Goal: Check status: Check status

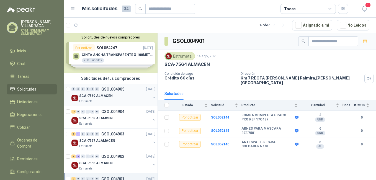
click at [106, 95] on p "SCA-7569 ALMACEN" at bounding box center [96, 95] width 34 height 5
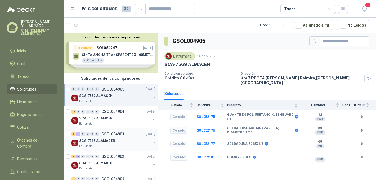
scroll to position [28, 0]
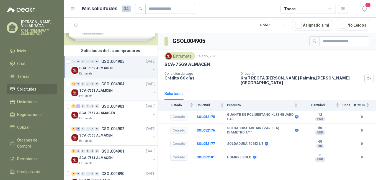
click at [118, 92] on div "SCA-7568 ALAMCEN" at bounding box center [115, 90] width 72 height 7
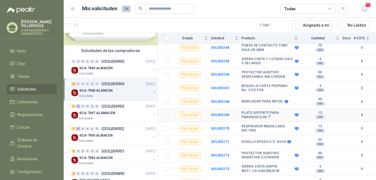
scroll to position [86, 0]
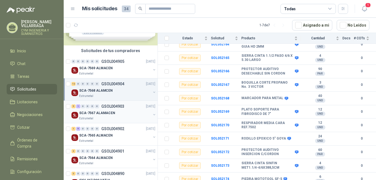
click at [101, 110] on div "SCA-7567 ALAMACEN" at bounding box center [115, 113] width 72 height 7
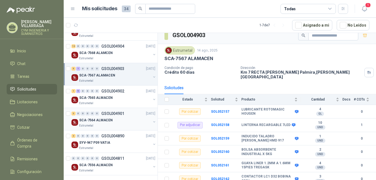
scroll to position [67, 0]
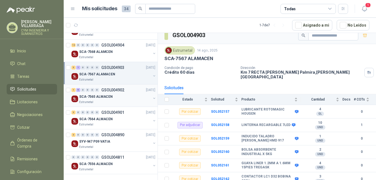
click at [103, 96] on p "SCA-7565 ALMACEN" at bounding box center [96, 96] width 34 height 5
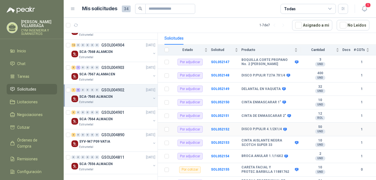
scroll to position [60, 0]
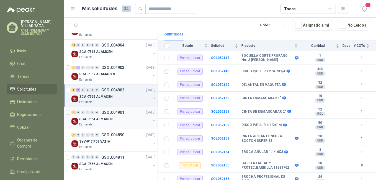
click at [111, 124] on div "Estrumetal" at bounding box center [115, 124] width 72 height 4
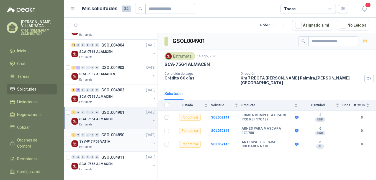
click at [114, 136] on p "GSOL004890" at bounding box center [112, 135] width 23 height 4
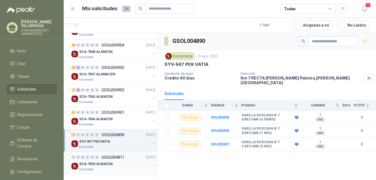
click at [103, 157] on p "GSOL004811" at bounding box center [112, 157] width 23 height 4
